Goal: Task Accomplishment & Management: Use online tool/utility

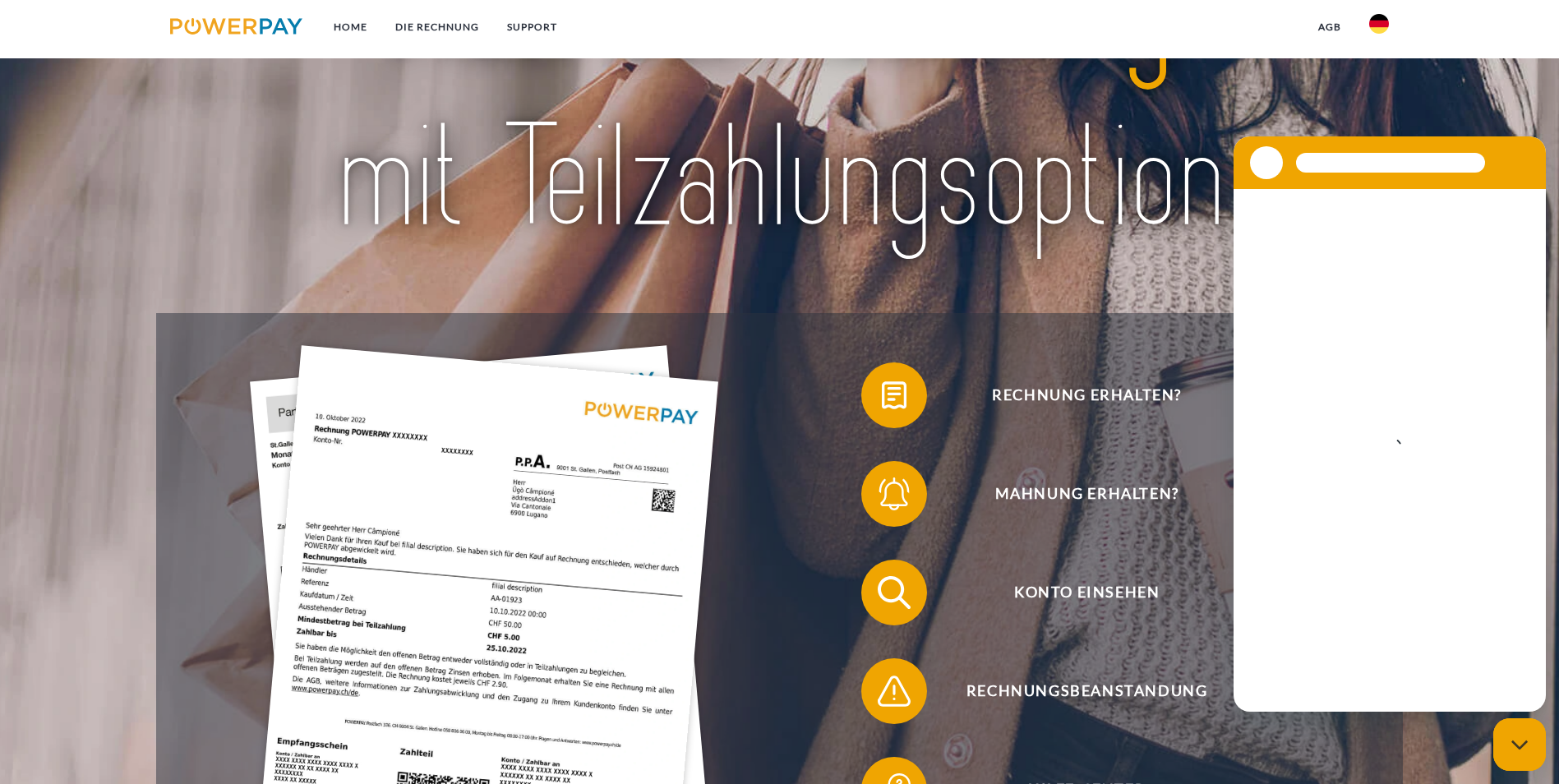
scroll to position [247, 0]
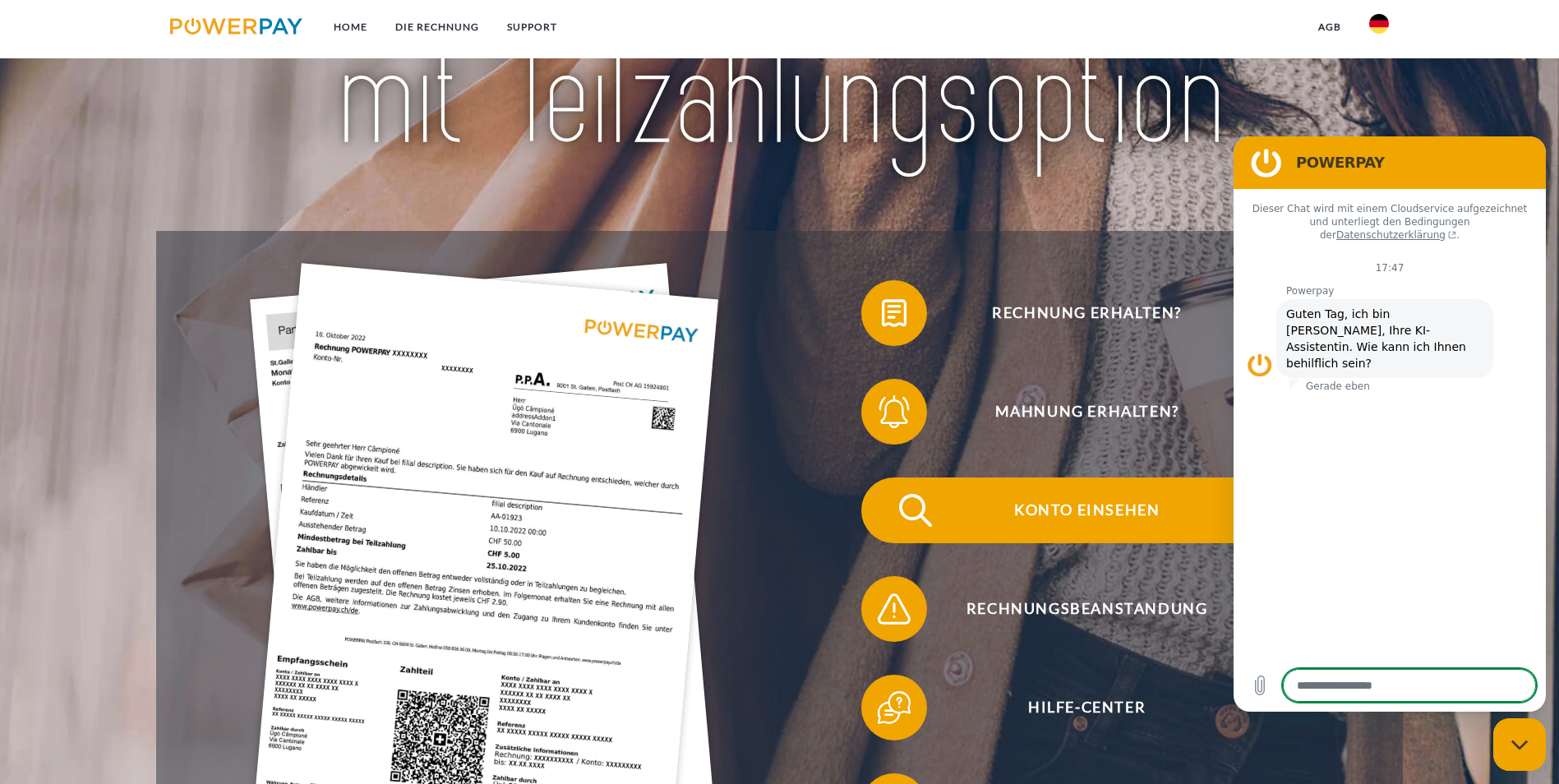
click at [886, 489] on span "Konto einsehen" at bounding box center [1087, 510] width 403 height 66
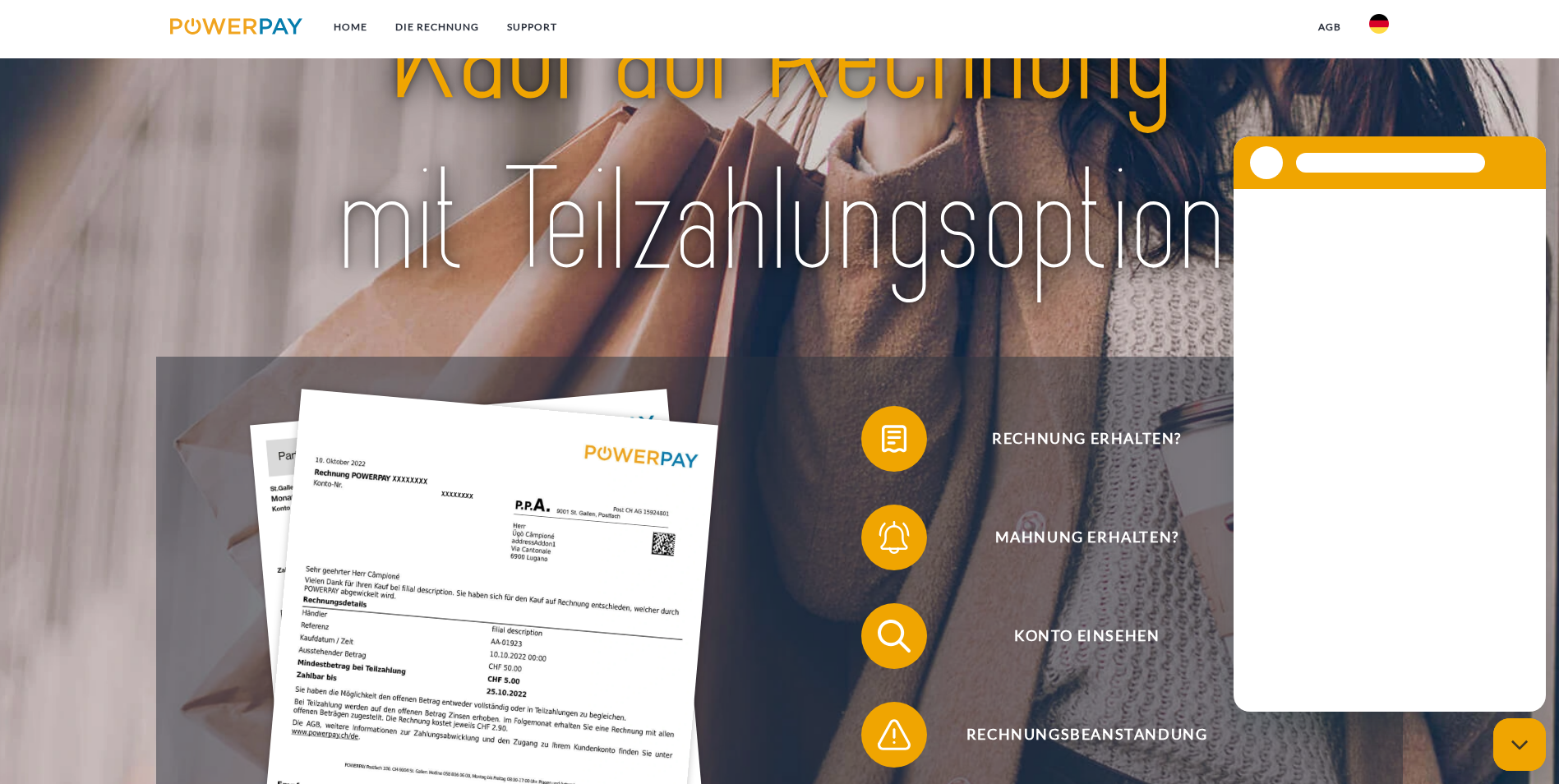
scroll to position [165, 0]
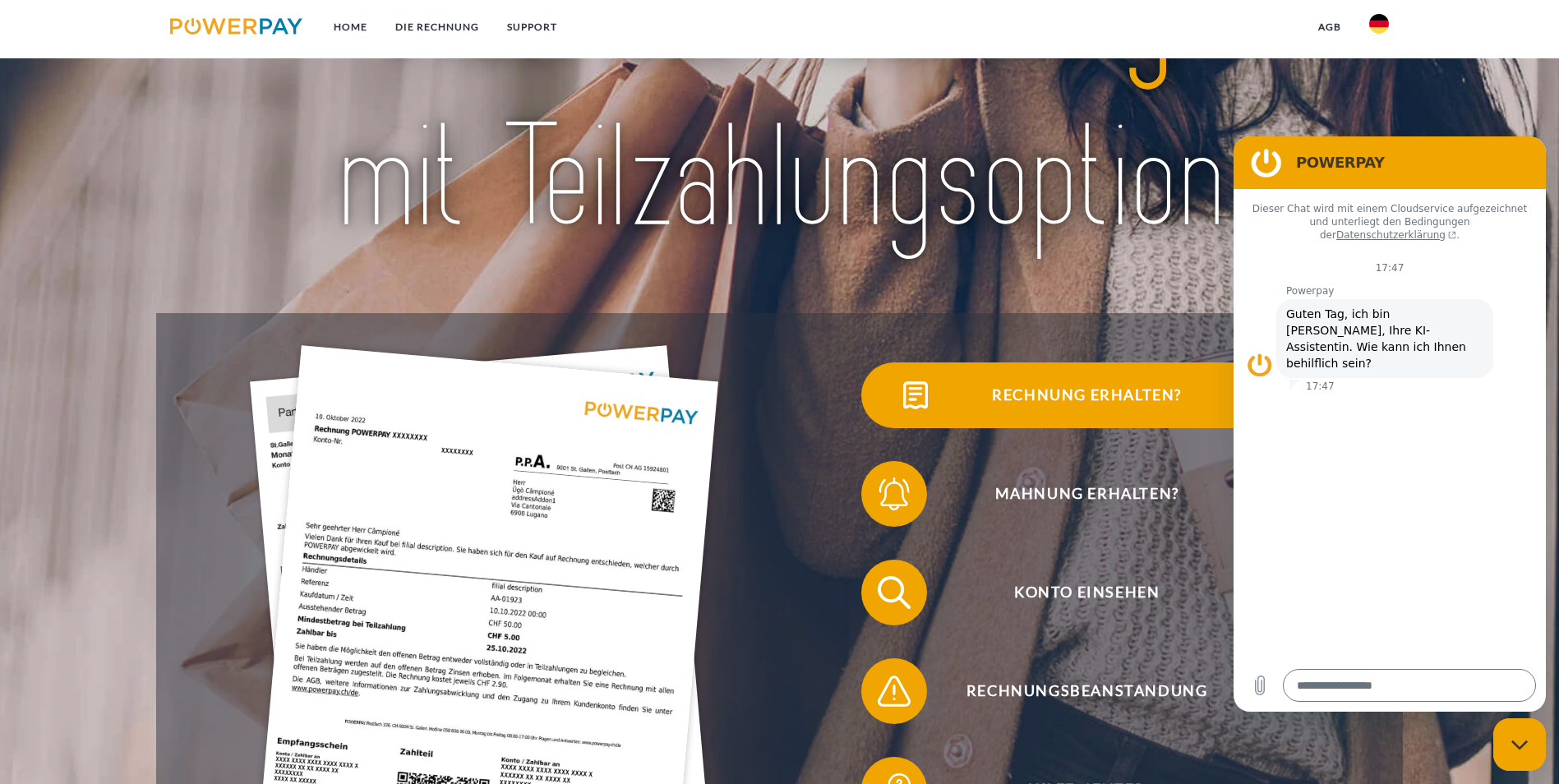
click at [886, 426] on span "Rechnung erhalten?" at bounding box center [1087, 395] width 403 height 66
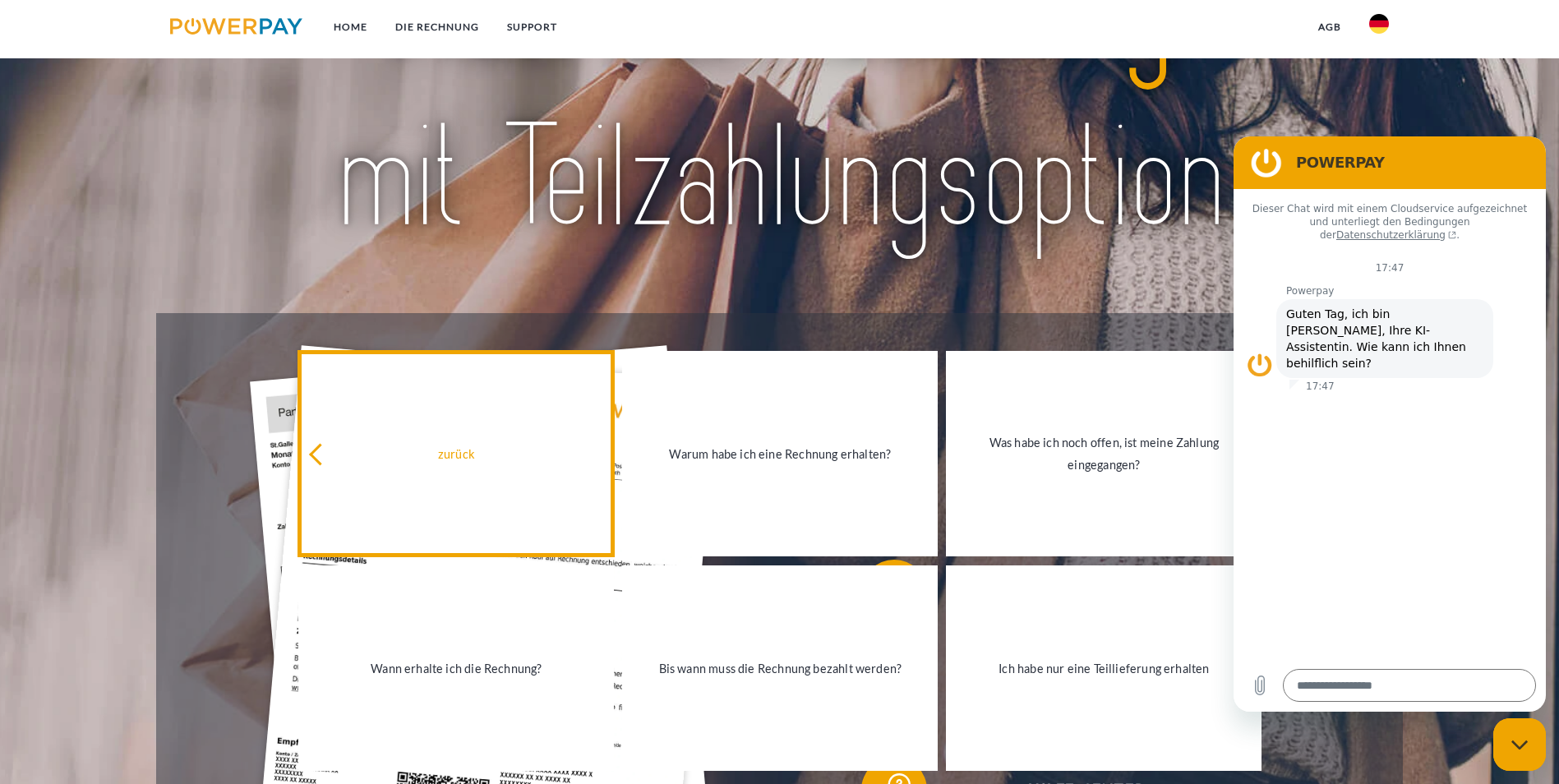
click at [454, 462] on div "zurück" at bounding box center [456, 453] width 296 height 22
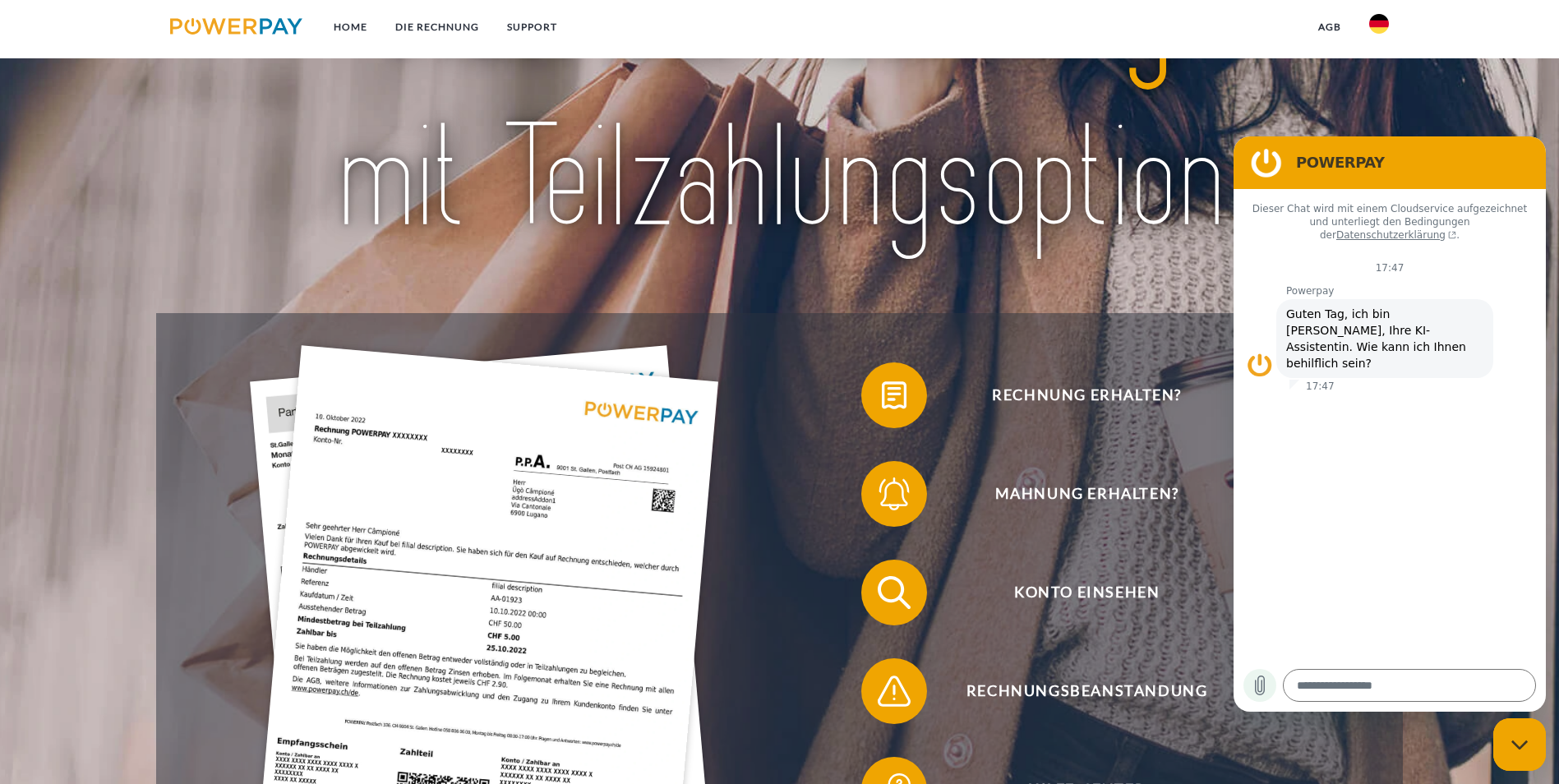
click at [1263, 686] on icon "Datei hochladen" at bounding box center [1259, 685] width 19 height 19
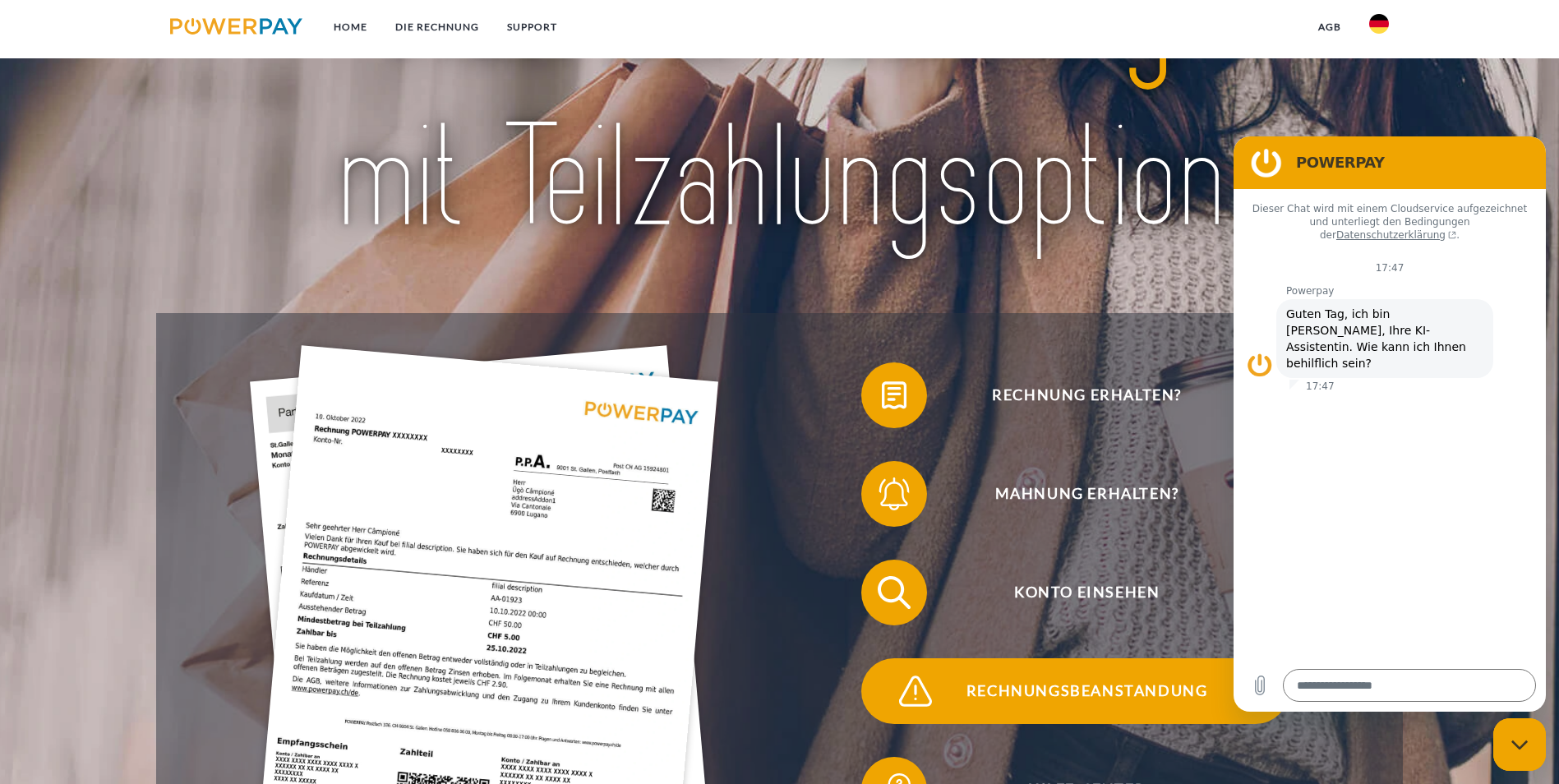
click at [1139, 658] on span "Rechnungsbeanstandung" at bounding box center [1087, 691] width 403 height 66
